Goal: Information Seeking & Learning: Learn about a topic

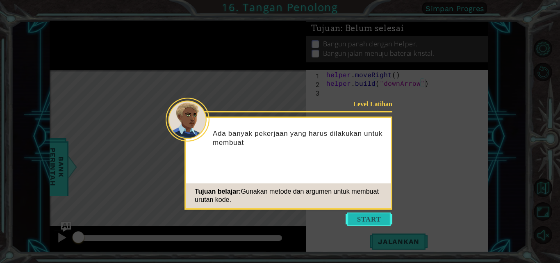
click at [366, 215] on button "Start" at bounding box center [368, 218] width 47 height 13
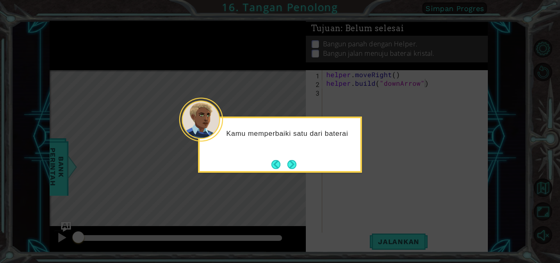
click at [292, 160] on button "Next" at bounding box center [291, 164] width 9 height 9
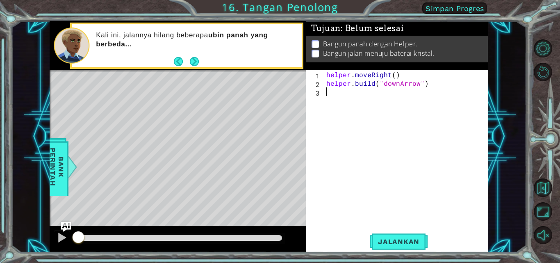
click at [351, 105] on div "helper . moveRight ( ) helper . build ( "downArrow" )" at bounding box center [407, 160] width 166 height 181
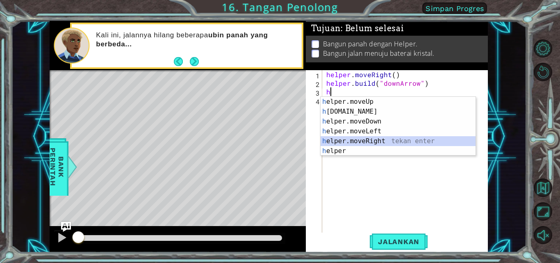
click at [369, 142] on div "h elper.moveUp tekan enter h [DOMAIN_NAME] tekan enter h elper.moveDown tekan e…" at bounding box center [397, 136] width 155 height 79
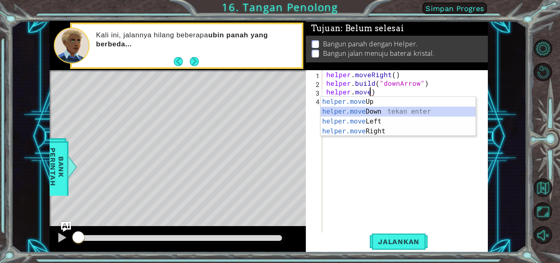
click at [370, 112] on div "helper.move Up tekan enter helper.move Down tekan enter helper.move Left tekan …" at bounding box center [397, 126] width 155 height 59
type textarea "helper.moveDown(1)"
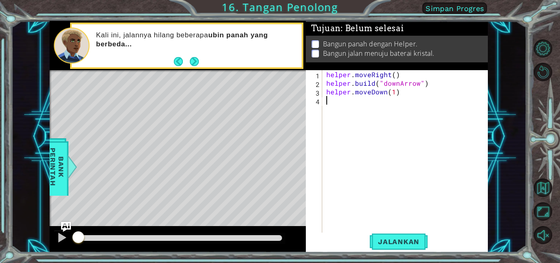
click at [328, 112] on div "helper . moveRight ( ) helper . build ( "downArrow" ) helper . moveDown ( 1 )" at bounding box center [407, 160] width 166 height 181
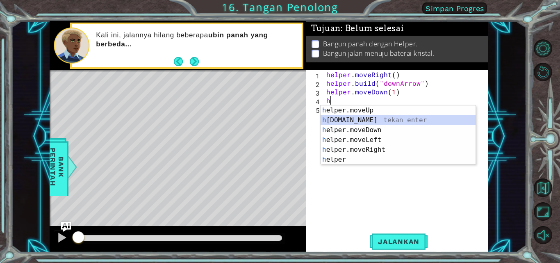
click at [364, 120] on div "h elper.moveUp tekan enter h [DOMAIN_NAME] tekan enter h elper.moveDown tekan e…" at bounding box center [397, 144] width 155 height 79
type textarea "[DOMAIN_NAME]("rightArrow")"
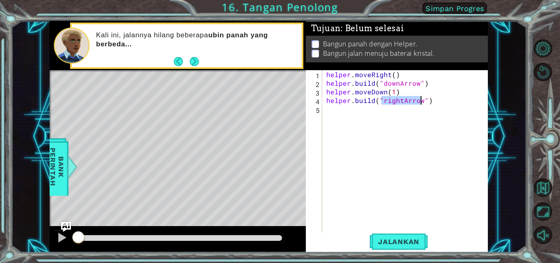
click at [345, 108] on div "helper . moveRight ( ) helper . build ( "downArrow" ) helper . moveDown ( 1 ) h…" at bounding box center [407, 160] width 166 height 181
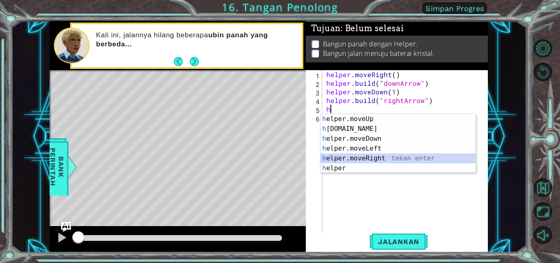
click at [370, 159] on div "h elper.moveUp tekan enter h [DOMAIN_NAME] tekan enter h elper.moveDown tekan e…" at bounding box center [397, 153] width 155 height 79
type textarea "helper.moveRight(1)"
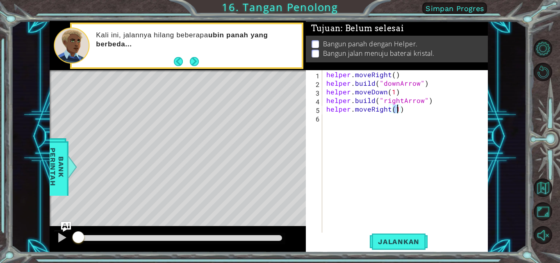
click at [339, 130] on div "helper . moveRight ( ) helper . build ( "downArrow" ) helper . moveDown ( 1 ) h…" at bounding box center [407, 160] width 166 height 181
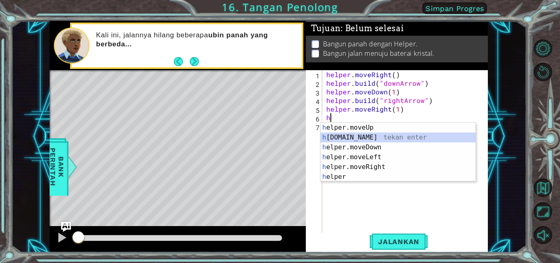
click at [345, 137] on div "h elper.moveUp tekan enter h [DOMAIN_NAME] tekan enter h elper.moveDown tekan e…" at bounding box center [397, 161] width 155 height 79
type textarea "[DOMAIN_NAME]("rightArrow")"
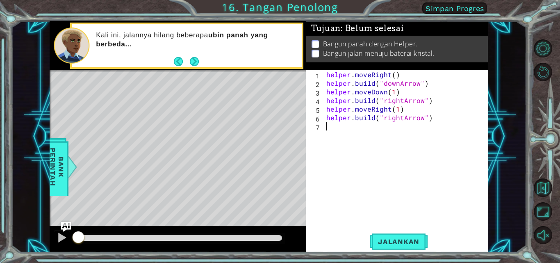
click at [338, 129] on div "helper . moveRight ( ) helper . build ( "downArrow" ) helper . moveDown ( 1 ) h…" at bounding box center [407, 160] width 166 height 181
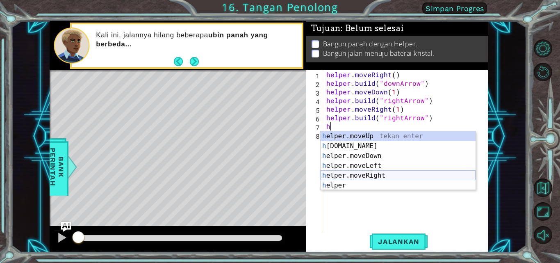
click at [367, 173] on div "h elper.moveUp tekan enter h [DOMAIN_NAME] tekan enter h elper.moveDown tekan e…" at bounding box center [397, 170] width 155 height 79
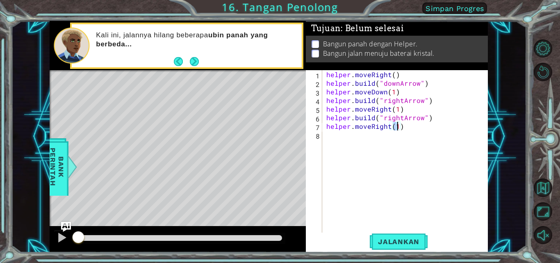
type textarea "helper.moveRight(1)"
click at [322, 135] on div "helper.moveRight(1) 1 2 3 4 5 6 7 8 helper . moveRight ( ) helper . build ( "do…" at bounding box center [396, 151] width 180 height 163
click at [328, 136] on div "helper . moveRight ( ) helper . build ( "downArrow" ) helper . moveDown ( 1 ) h…" at bounding box center [407, 160] width 166 height 181
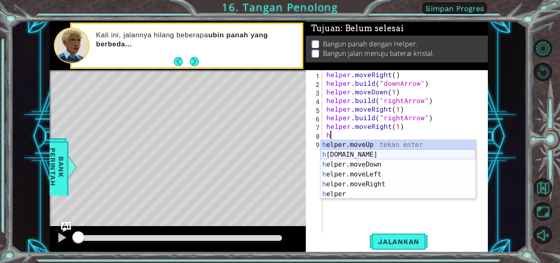
click at [352, 151] on div "h elper.moveUp tekan enter h [DOMAIN_NAME] tekan enter h elper.moveDown tekan e…" at bounding box center [397, 179] width 155 height 79
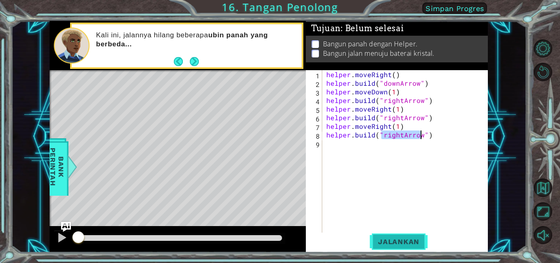
click at [407, 236] on button "Jalankan" at bounding box center [399, 241] width 58 height 18
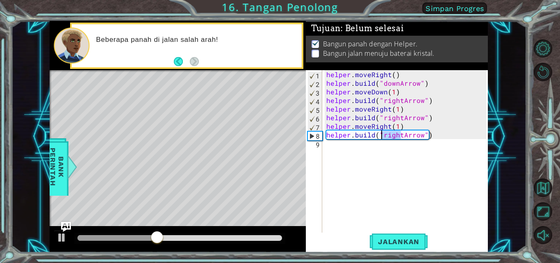
drag, startPoint x: 400, startPoint y: 135, endPoint x: 381, endPoint y: 137, distance: 19.3
click at [381, 137] on div "helper . moveRight ( ) helper . build ( "downArrow" ) helper . moveDown ( 1 ) h…" at bounding box center [407, 160] width 166 height 181
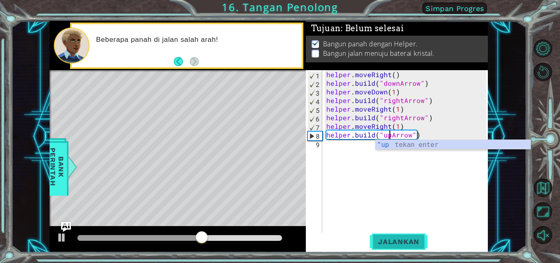
type textarea "[DOMAIN_NAME]("upArrow")"
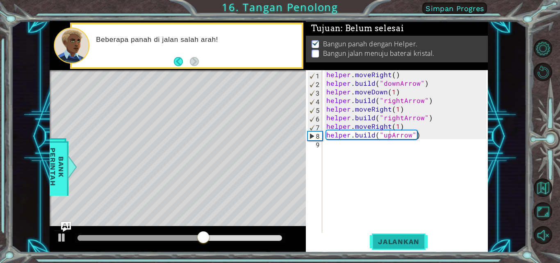
click at [387, 245] on span "Jalankan" at bounding box center [399, 241] width 58 height 8
drag, startPoint x: 120, startPoint y: 240, endPoint x: 193, endPoint y: 240, distance: 72.5
click at [193, 240] on div at bounding box center [186, 237] width 15 height 15
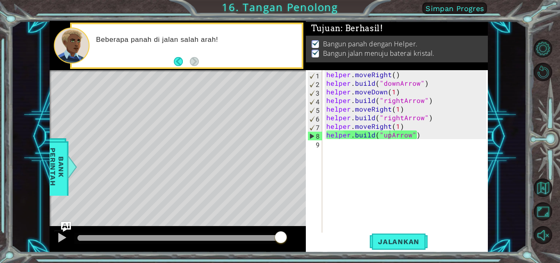
drag, startPoint x: 203, startPoint y: 235, endPoint x: 329, endPoint y: 239, distance: 125.4
click at [329, 239] on body "1 ההההההההההההההההההההההההההההההההההההההההההההההההההההההההההההההההההההההההההההה…" at bounding box center [280, 131] width 560 height 263
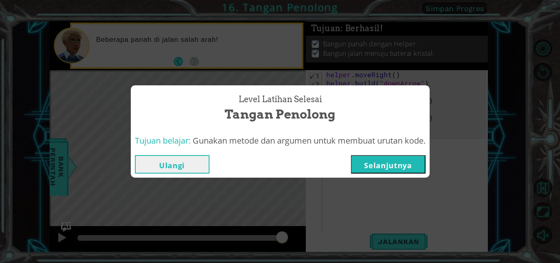
click at [401, 168] on button "Selanjutnya" at bounding box center [388, 164] width 75 height 18
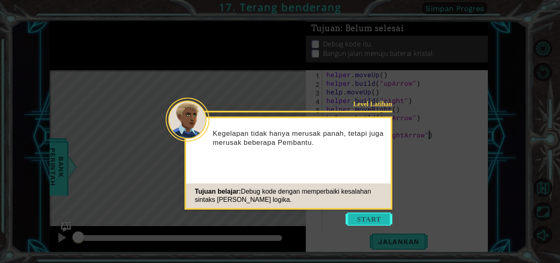
click at [363, 216] on button "Start" at bounding box center [368, 218] width 47 height 13
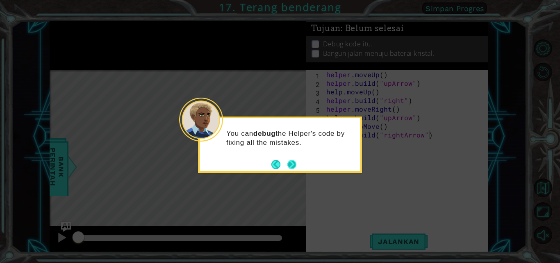
click at [294, 164] on button "Next" at bounding box center [291, 164] width 9 height 9
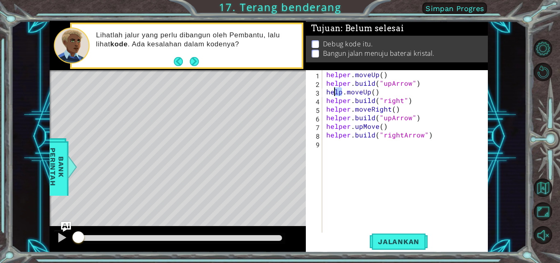
drag, startPoint x: 341, startPoint y: 93, endPoint x: 332, endPoint y: 93, distance: 8.6
click at [332, 93] on div "helper . moveUp ( ) helper . build ( "upArrow" ) help . moveUp ( ) helper . bui…" at bounding box center [407, 160] width 166 height 181
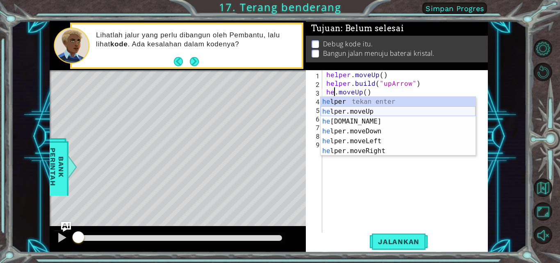
click at [355, 110] on div "he lper tekan enter he lper.moveUp tekan enter he [DOMAIN_NAME] tekan enter he …" at bounding box center [397, 136] width 155 height 79
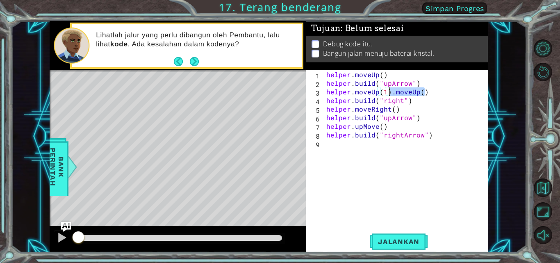
drag, startPoint x: 427, startPoint y: 92, endPoint x: 389, endPoint y: 95, distance: 38.2
click at [389, 95] on div "helper . moveUp ( ) helper . build ( "upArrow" ) helper . moveUp ( 1 ) . moveUp…" at bounding box center [407, 160] width 166 height 181
click at [400, 100] on div "helper . moveUp ( ) helper . build ( "upArrow" ) helper . moveUp ( 1 ) helper .…" at bounding box center [407, 160] width 166 height 181
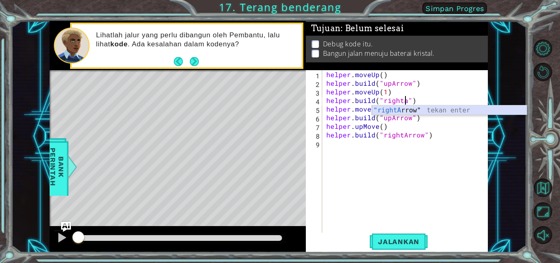
click at [406, 109] on div ""rightA rrow" tekan enter" at bounding box center [449, 119] width 155 height 29
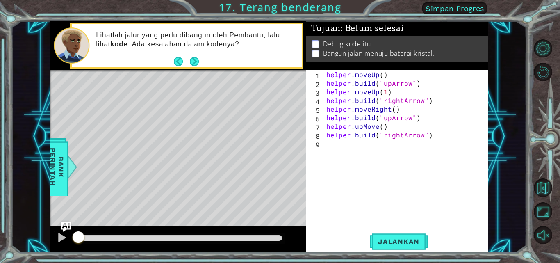
click at [389, 120] on div "helper . moveUp ( ) helper . build ( "upArrow" ) helper . moveUp ( 1 ) helper .…" at bounding box center [407, 160] width 166 height 181
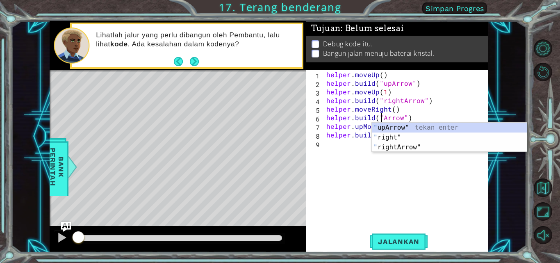
scroll to position [0, 4]
click at [405, 137] on div ""r ight" tekan enter "r ightArrow" tekan enter " upA r row" tekan enter" at bounding box center [449, 146] width 155 height 49
type textarea "[DOMAIN_NAME]("rightArrow")"
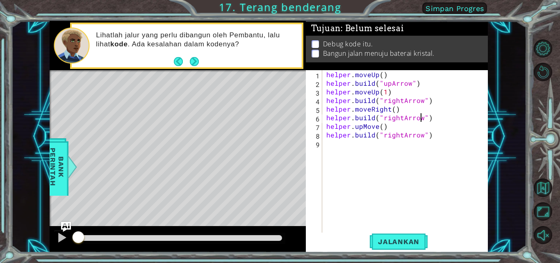
click at [372, 148] on div "helper . moveUp ( ) helper . build ( "upArrow" ) helper . moveUp ( 1 ) helper .…" at bounding box center [407, 160] width 166 height 181
click at [397, 126] on div "helper . moveUp ( ) helper . build ( "upArrow" ) helper . moveUp ( 1 ) helper .…" at bounding box center [407, 160] width 166 height 181
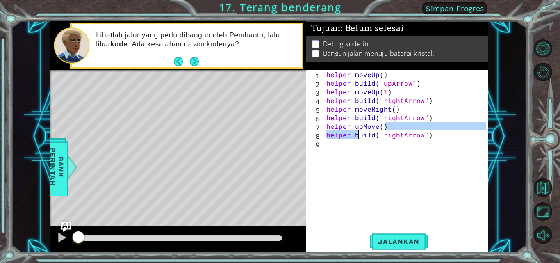
drag, startPoint x: 384, startPoint y: 128, endPoint x: 359, endPoint y: 129, distance: 24.6
click at [359, 129] on div "helper . moveUp ( ) helper . build ( "upArrow" ) helper . moveUp ( 1 ) helper .…" at bounding box center [407, 160] width 166 height 181
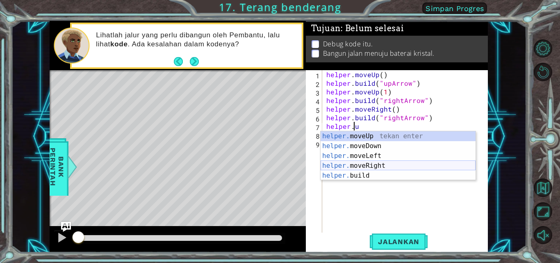
click at [362, 161] on div "helper. moveUp tekan enter helper. moveDown tekan enter helper. moveLeft tekan …" at bounding box center [397, 165] width 155 height 69
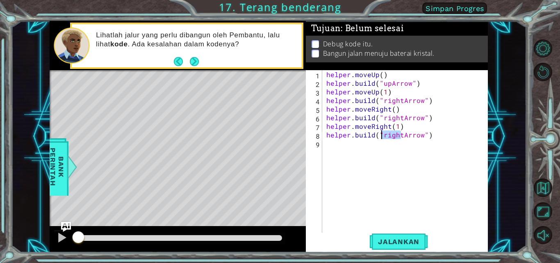
drag, startPoint x: 399, startPoint y: 136, endPoint x: 382, endPoint y: 135, distance: 17.2
click at [382, 135] on div "helper . moveUp ( ) helper . build ( "upArrow" ) helper . moveUp ( 1 ) helper .…" at bounding box center [407, 160] width 166 height 181
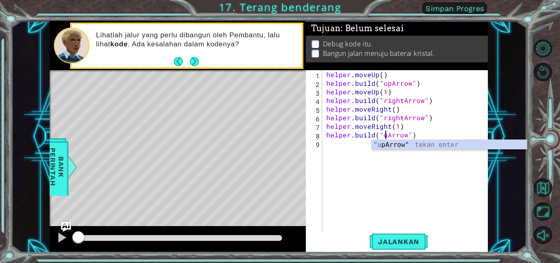
scroll to position [0, 4]
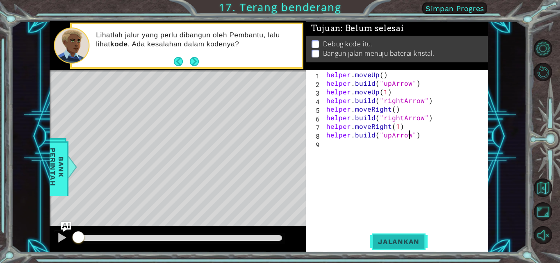
type textarea "[DOMAIN_NAME]("upArrow")"
click at [376, 241] on span "Jalankan" at bounding box center [399, 241] width 58 height 8
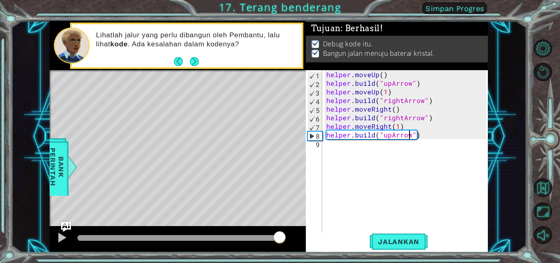
drag, startPoint x: 236, startPoint y: 238, endPoint x: 279, endPoint y: 236, distance: 42.7
click at [279, 236] on div at bounding box center [179, 238] width 204 height 6
click at [275, 235] on div at bounding box center [179, 238] width 204 height 6
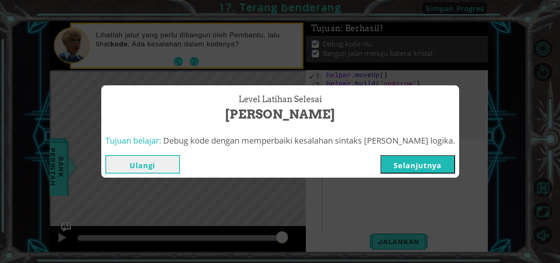
click at [413, 163] on button "Selanjutnya" at bounding box center [417, 164] width 75 height 18
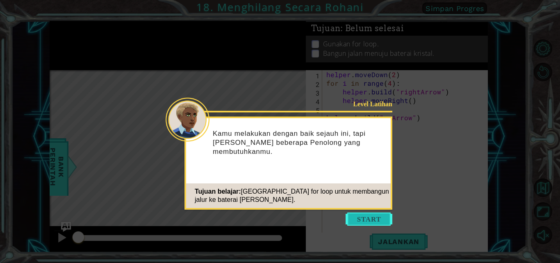
click at [371, 222] on button "Start" at bounding box center [368, 218] width 47 height 13
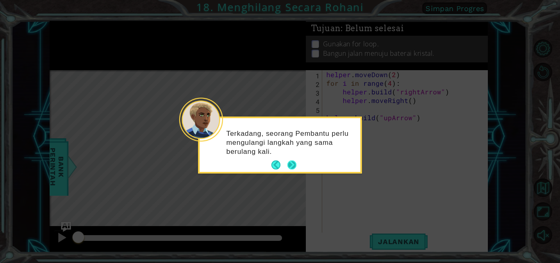
click at [295, 166] on button "Next" at bounding box center [291, 164] width 9 height 9
